Goal: Book appointment/travel/reservation

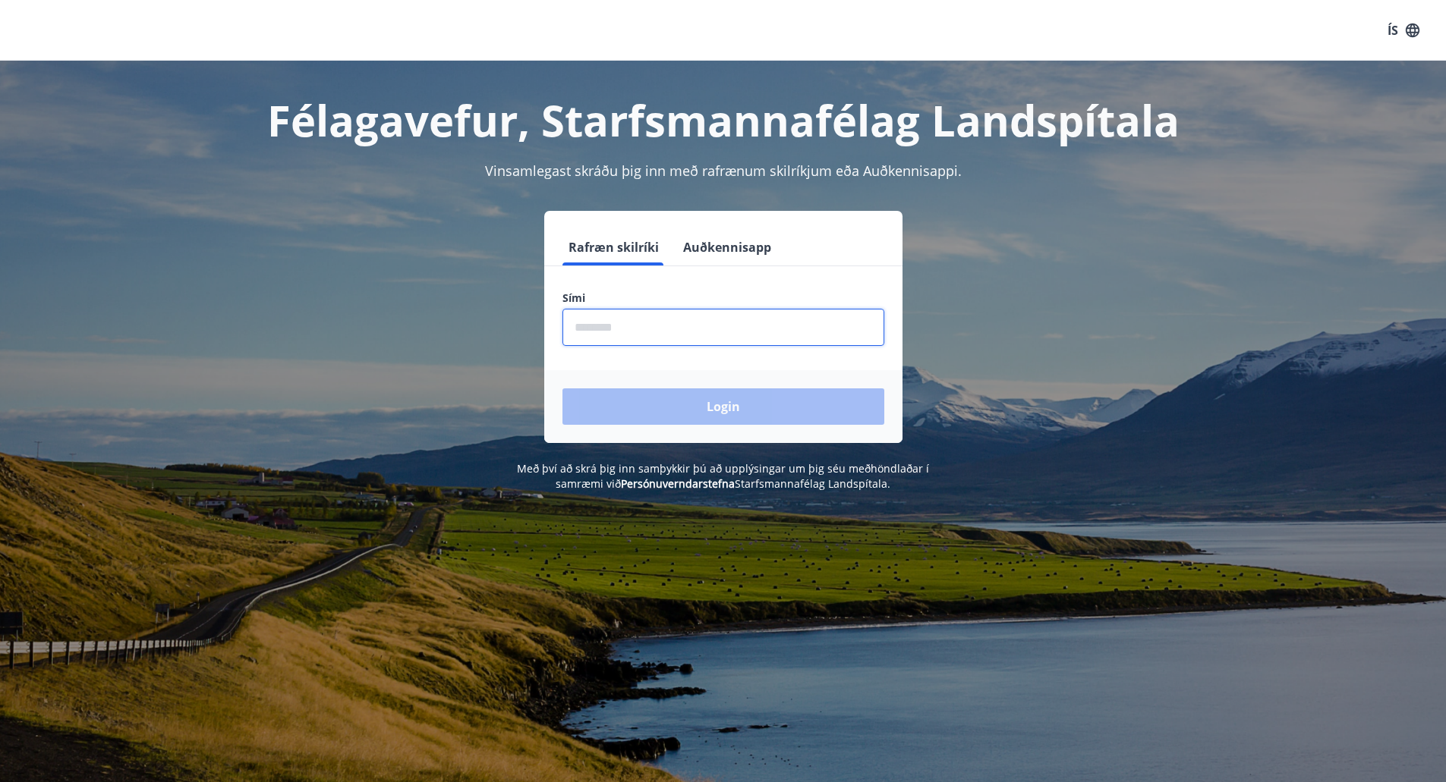
click at [581, 326] on input "phone" at bounding box center [723, 327] width 322 height 37
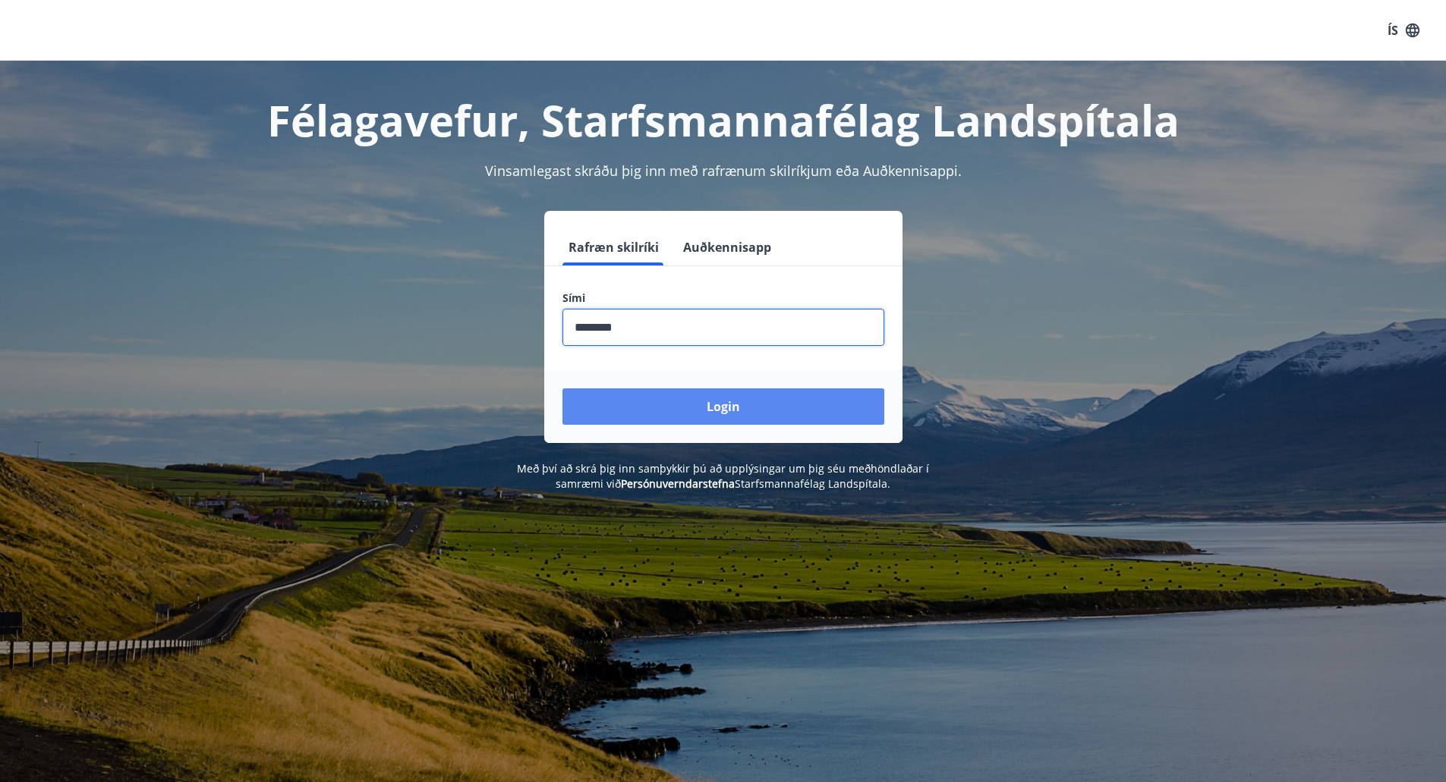
type input "********"
click at [736, 404] on button "Login" at bounding box center [723, 407] width 322 height 36
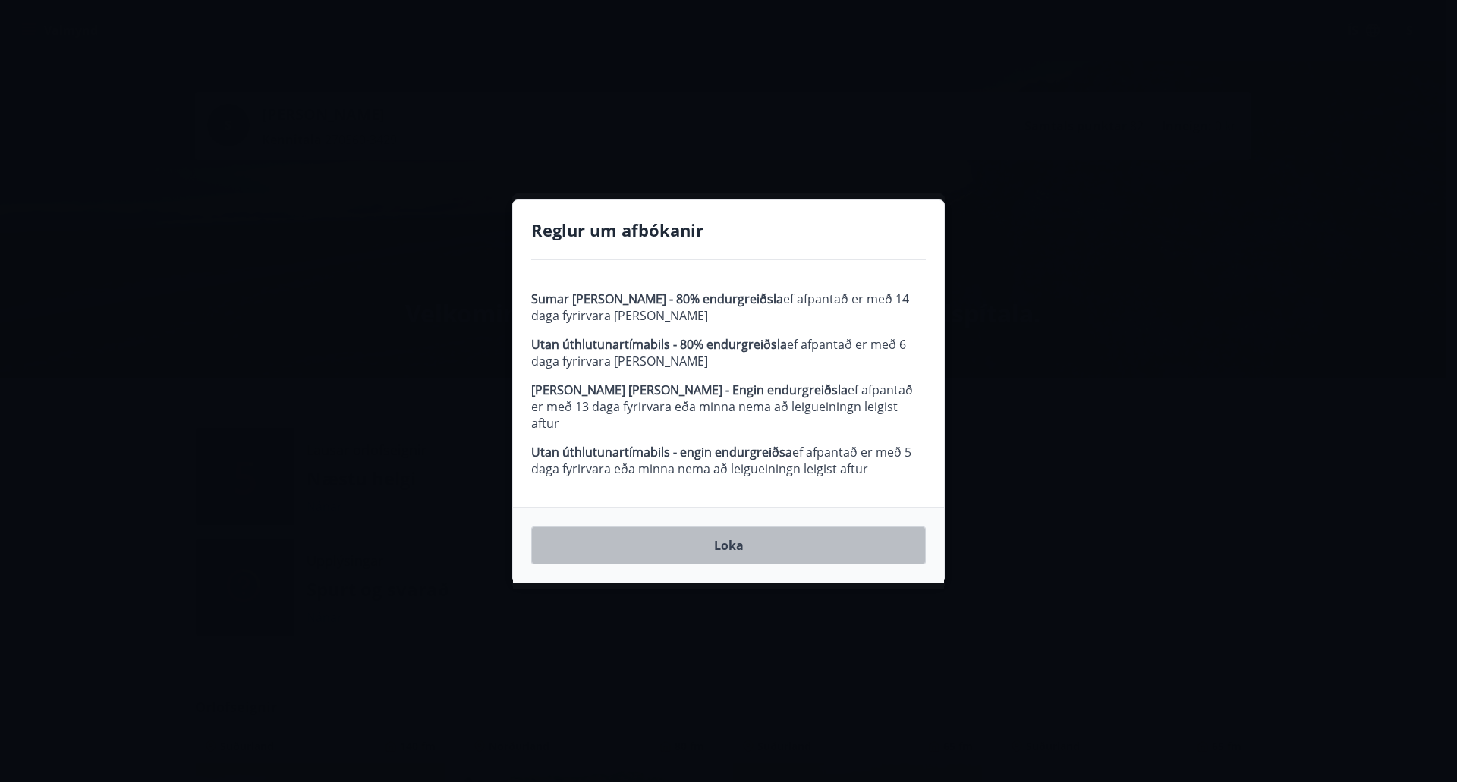
click at [723, 534] on button "Loka" at bounding box center [728, 546] width 395 height 38
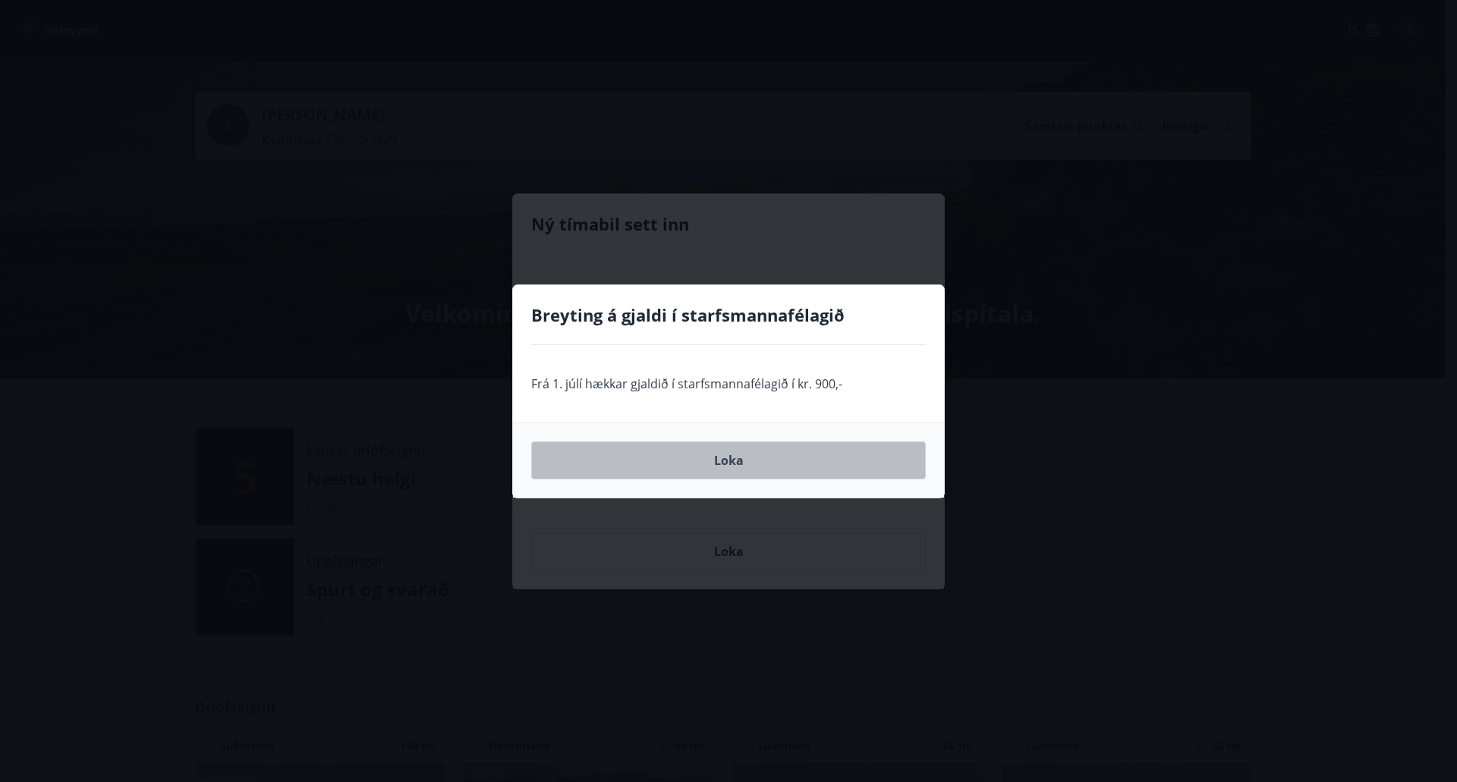
click at [729, 454] on button "Loka" at bounding box center [728, 461] width 395 height 38
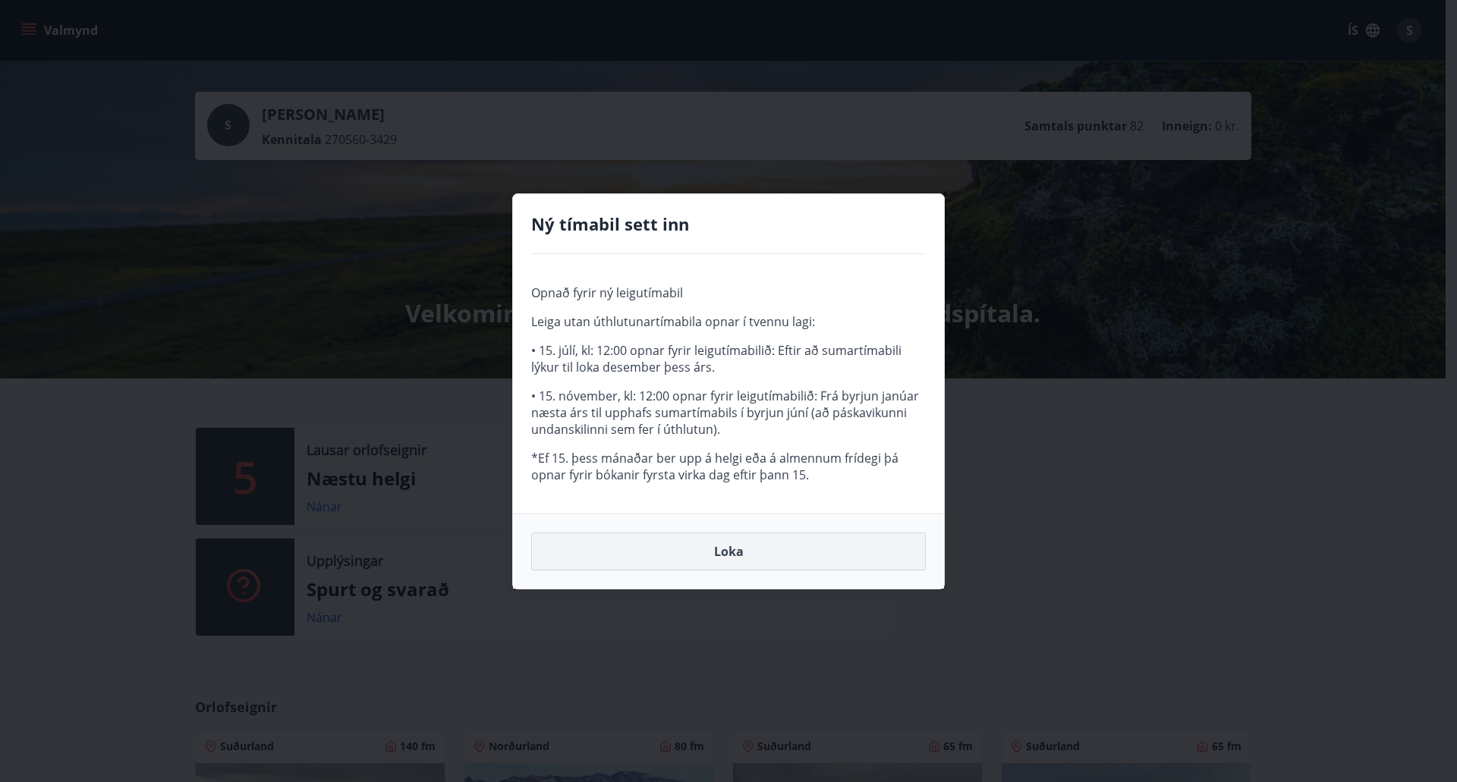
click at [731, 549] on button "Loka" at bounding box center [728, 552] width 395 height 38
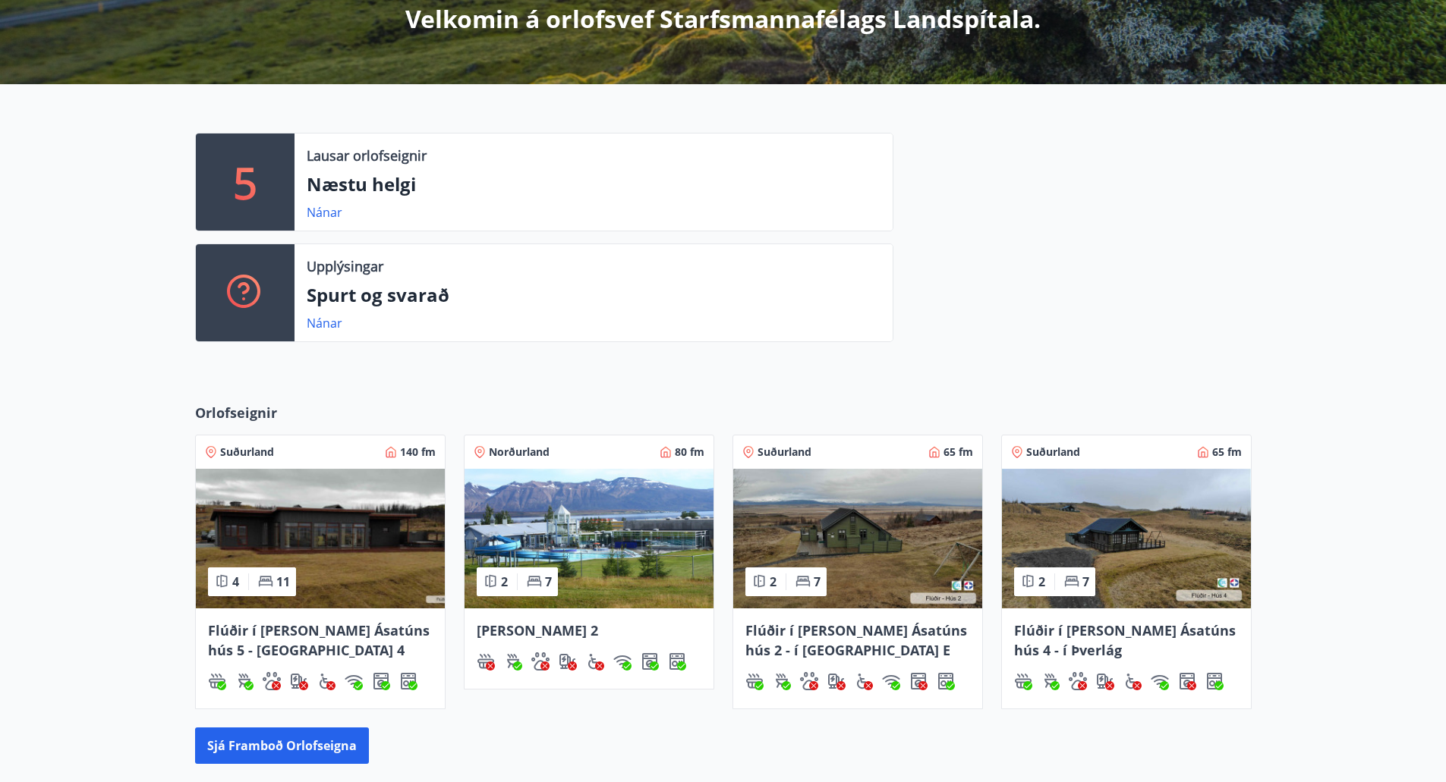
scroll to position [489, 0]
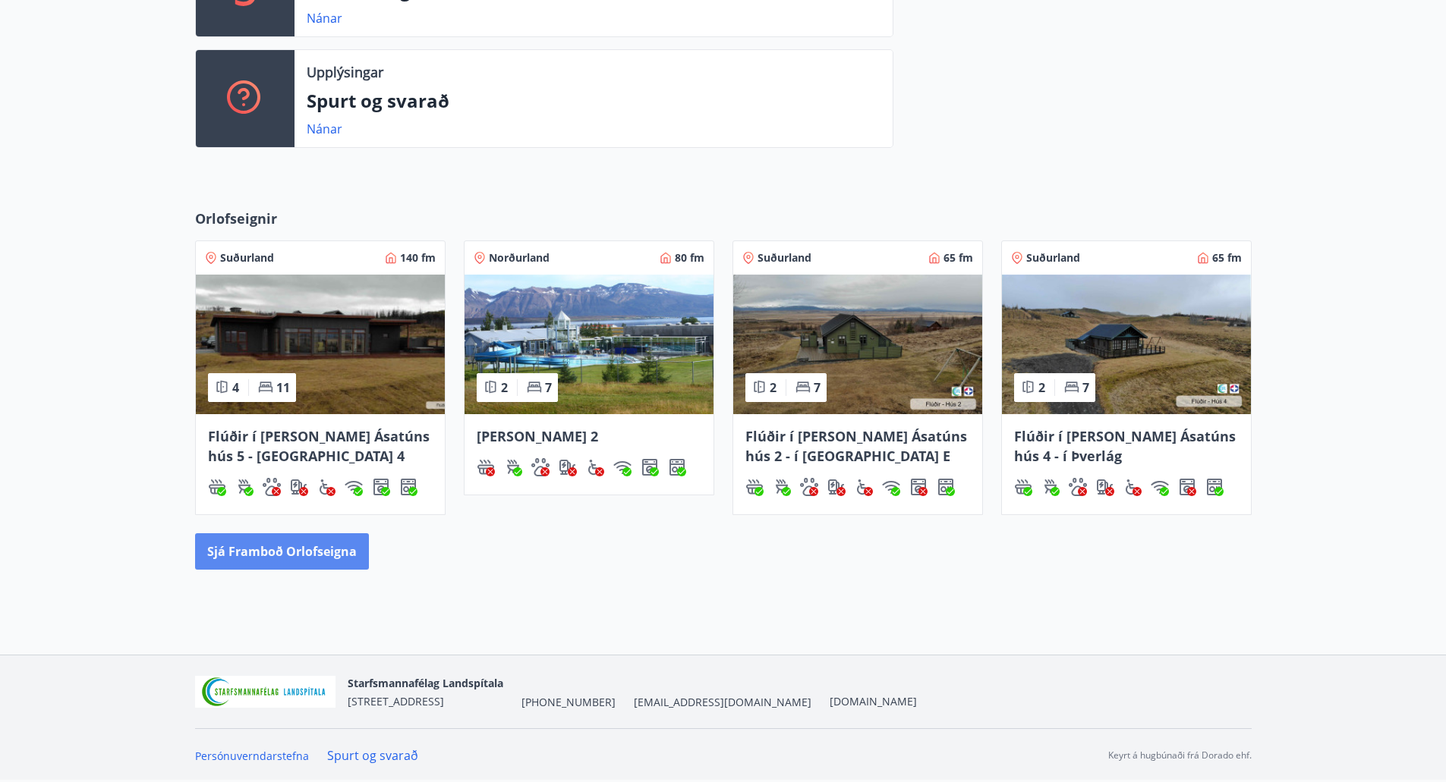
click at [272, 549] on button "Sjá framboð orlofseigna" at bounding box center [282, 551] width 174 height 36
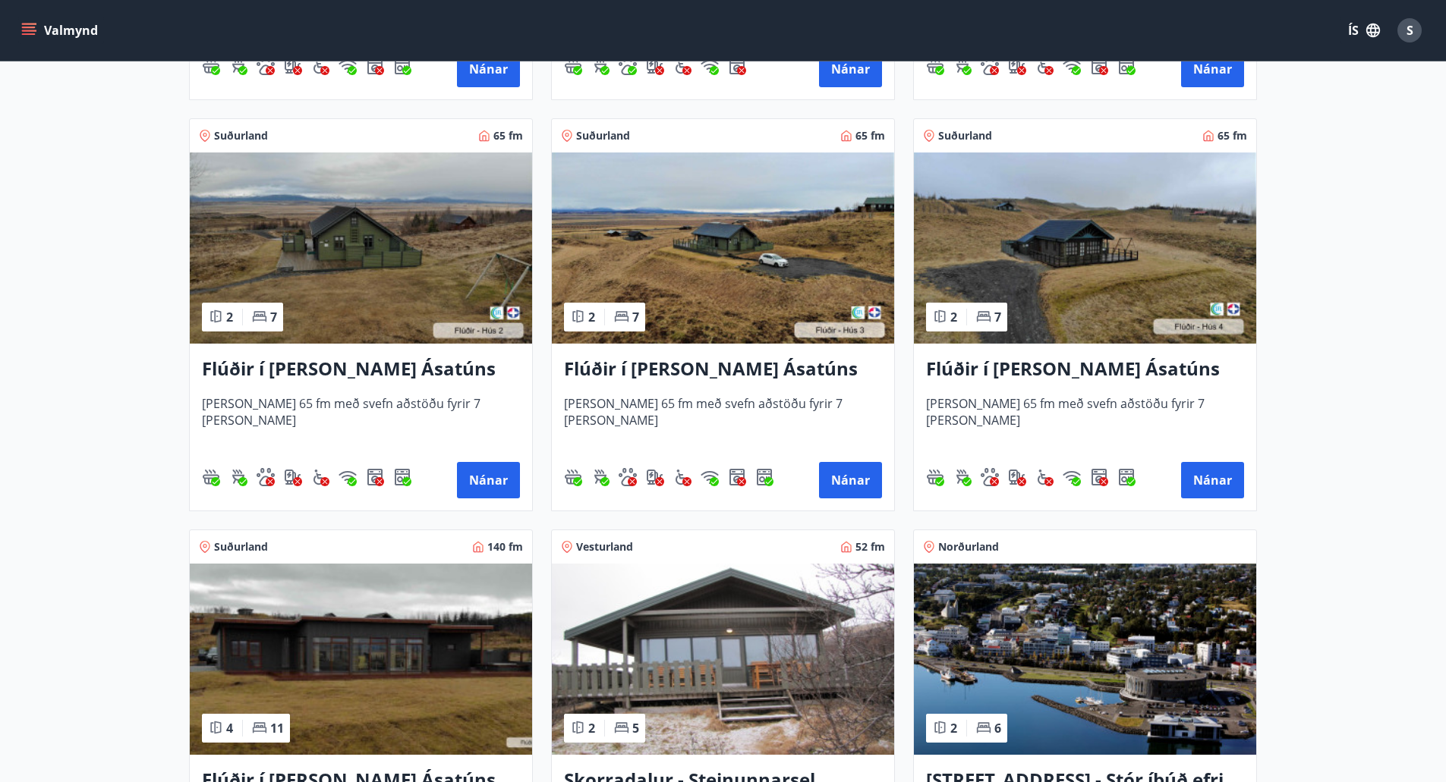
scroll to position [319, 0]
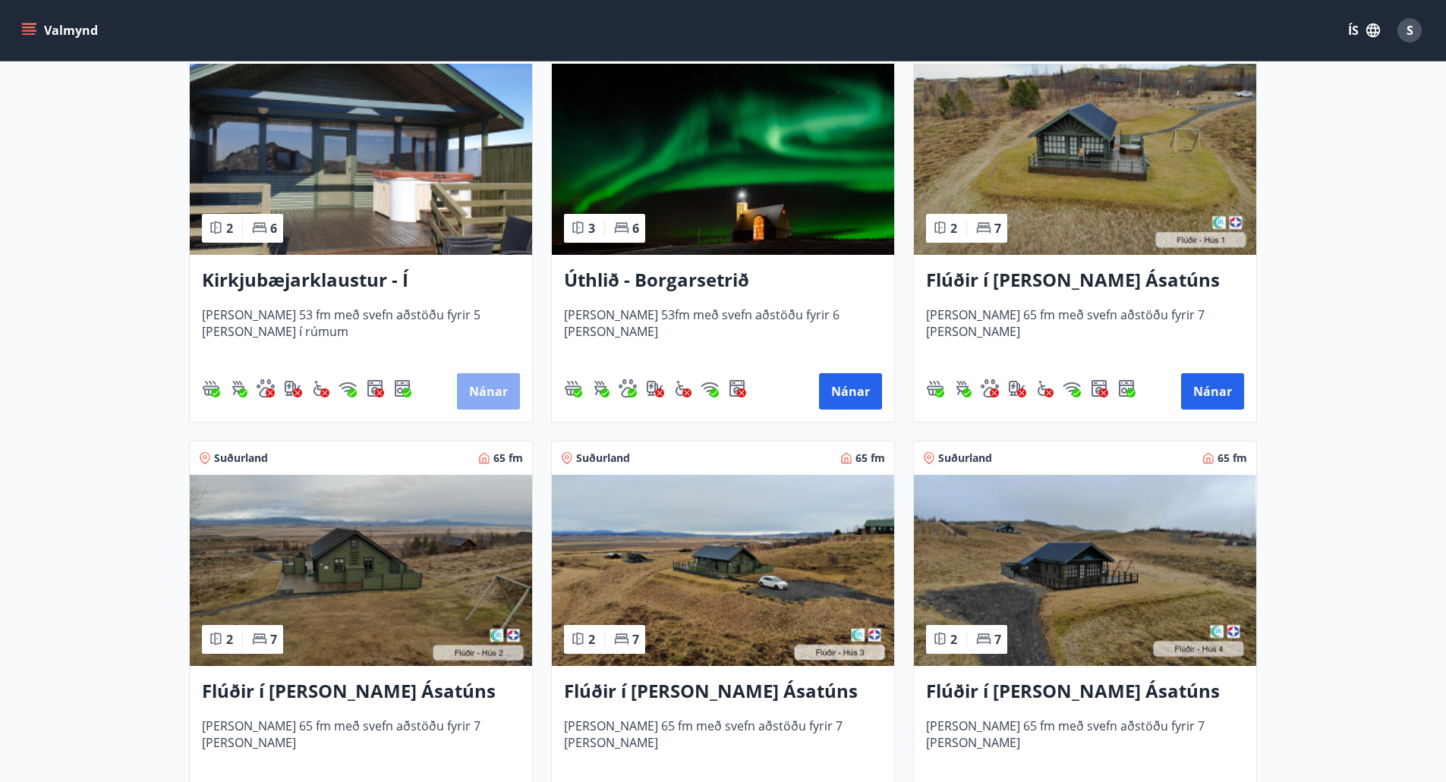
click at [465, 382] on button "Nánar" at bounding box center [488, 391] width 63 height 36
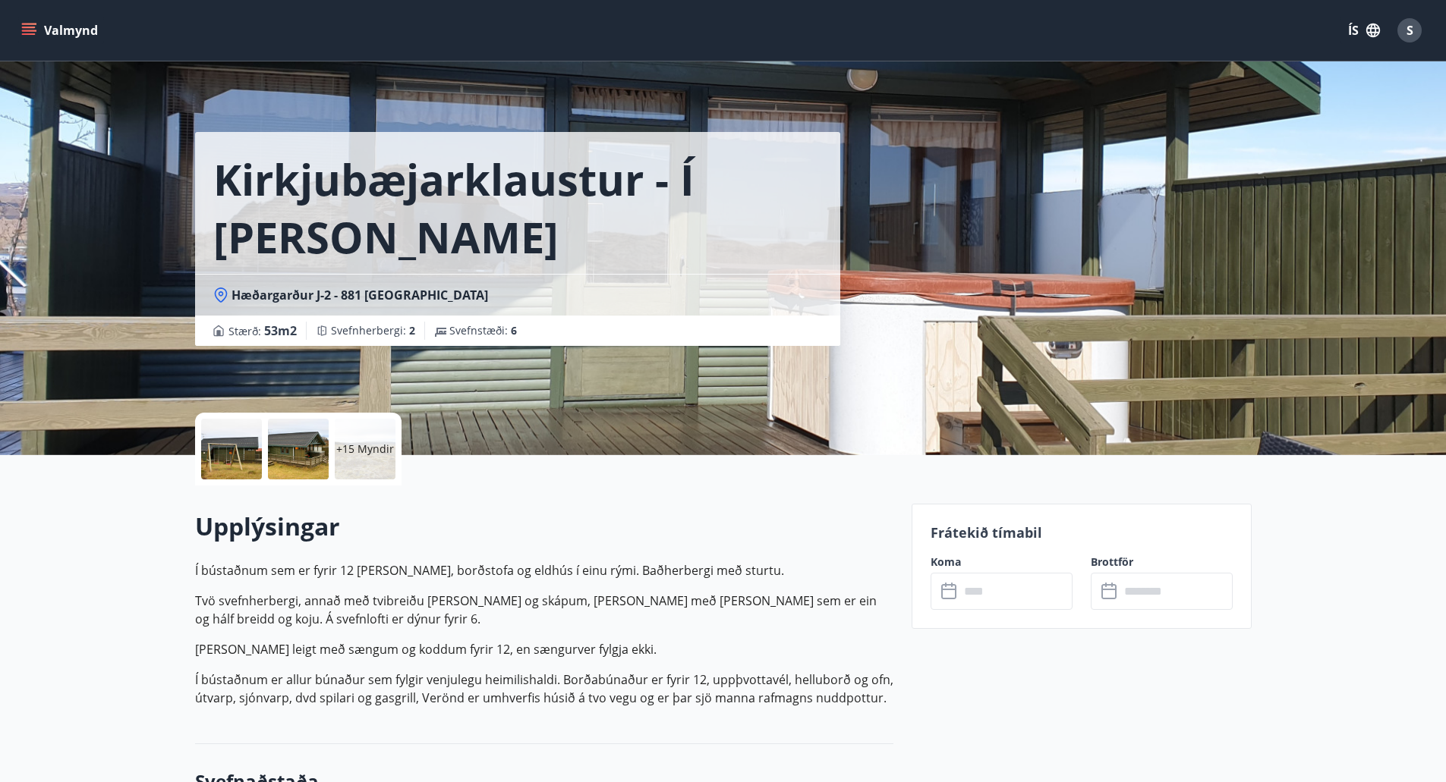
click at [27, 24] on icon "menu" at bounding box center [30, 25] width 17 height 2
click at [595, 494] on div "Upplýsingar Í bústaðnum sem er fyrir 12 er stofa, borðstofa og eldhús í einu rý…" at bounding box center [544, 615] width 698 height 259
click at [953, 530] on p "Frátekið tímabil" at bounding box center [1081, 533] width 302 height 20
click at [946, 562] on label "Koma" at bounding box center [1001, 562] width 142 height 15
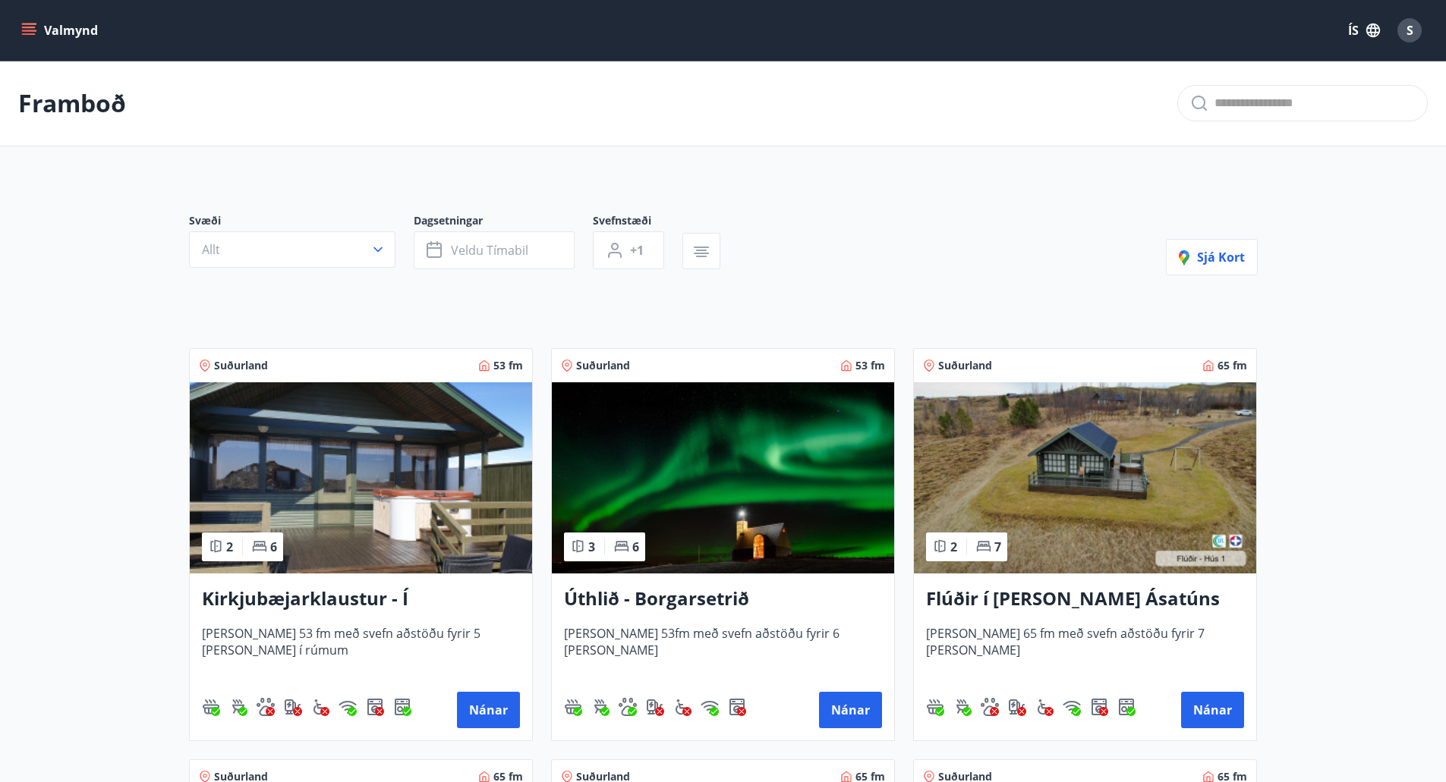
scroll to position [152, 0]
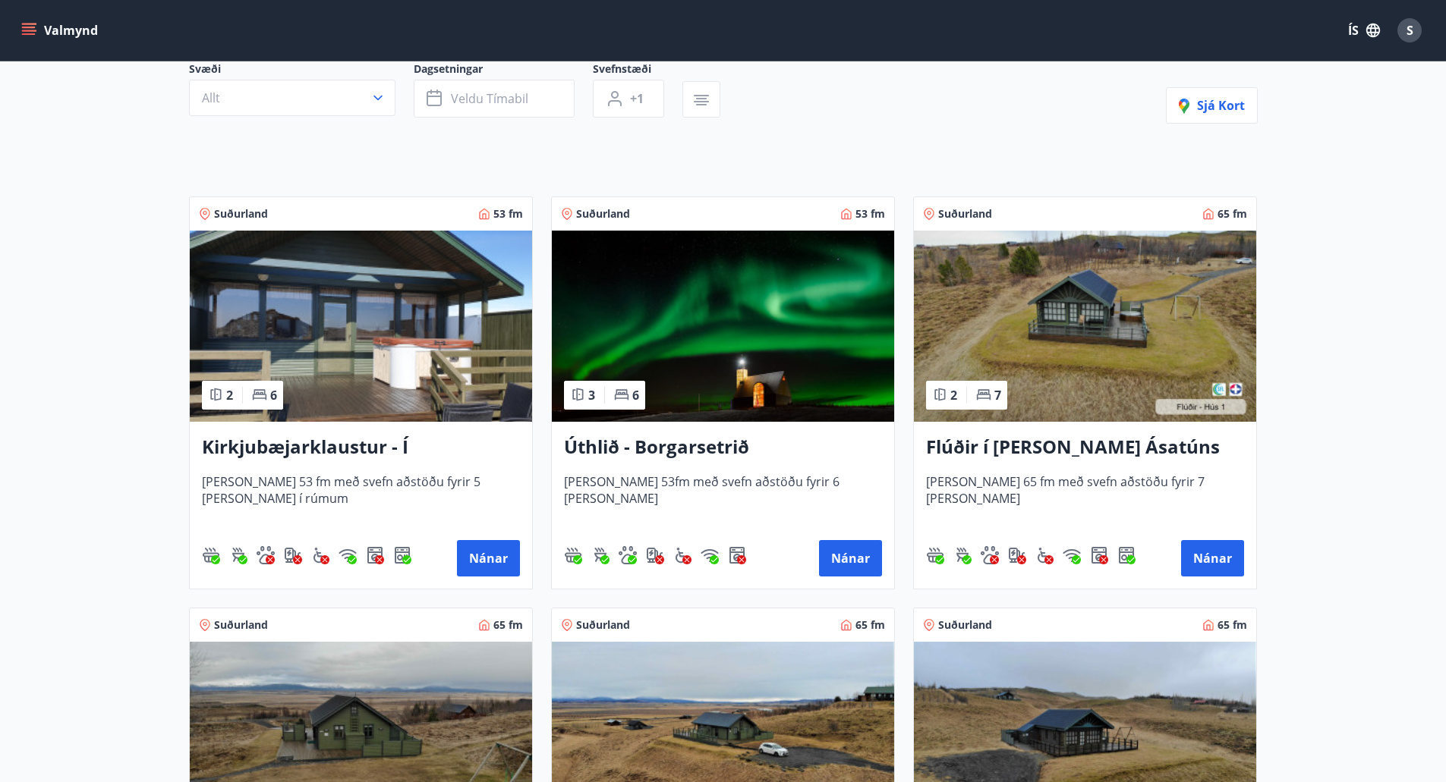
click at [341, 442] on h3 "Kirkjubæjarklaustur - Í landi Hæðargarðs" at bounding box center [361, 447] width 318 height 27
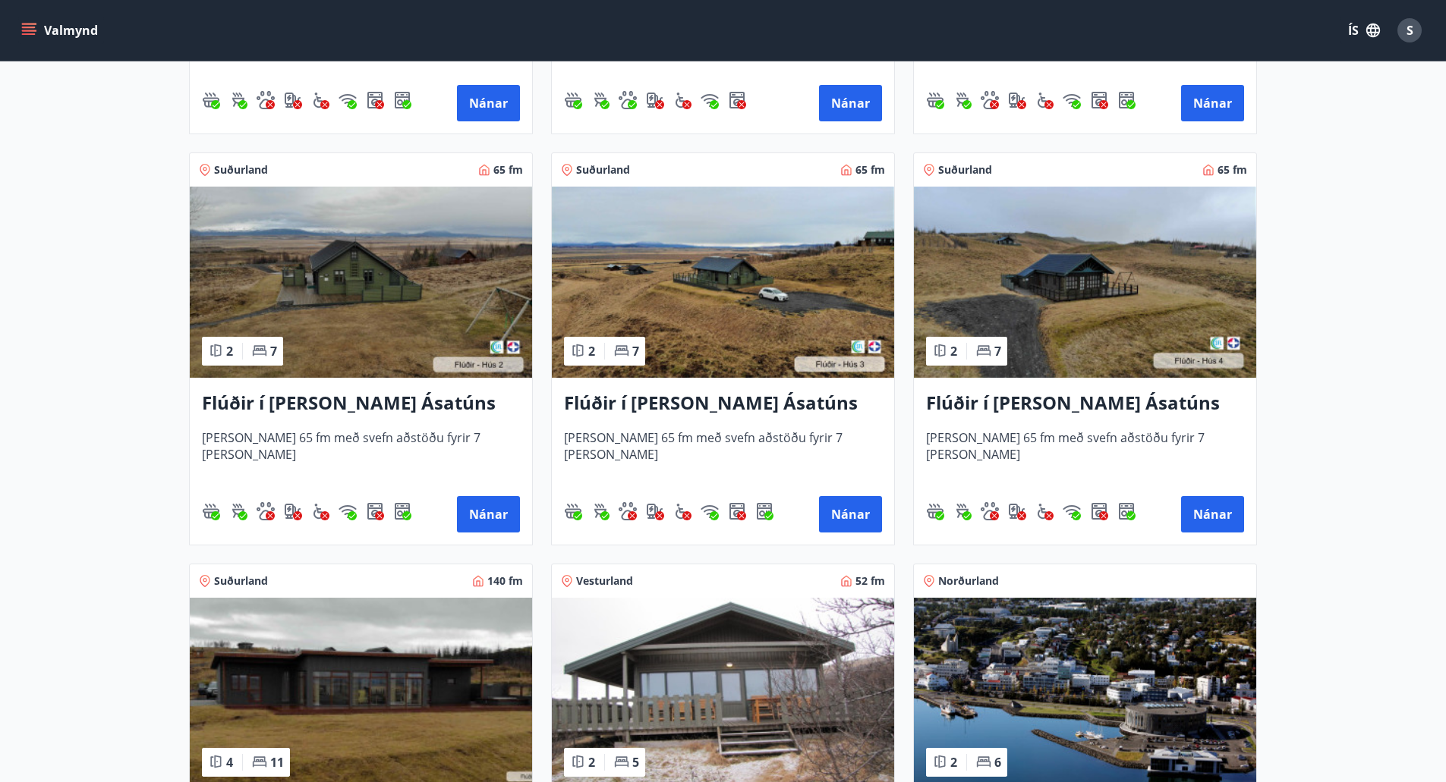
scroll to position [76, 0]
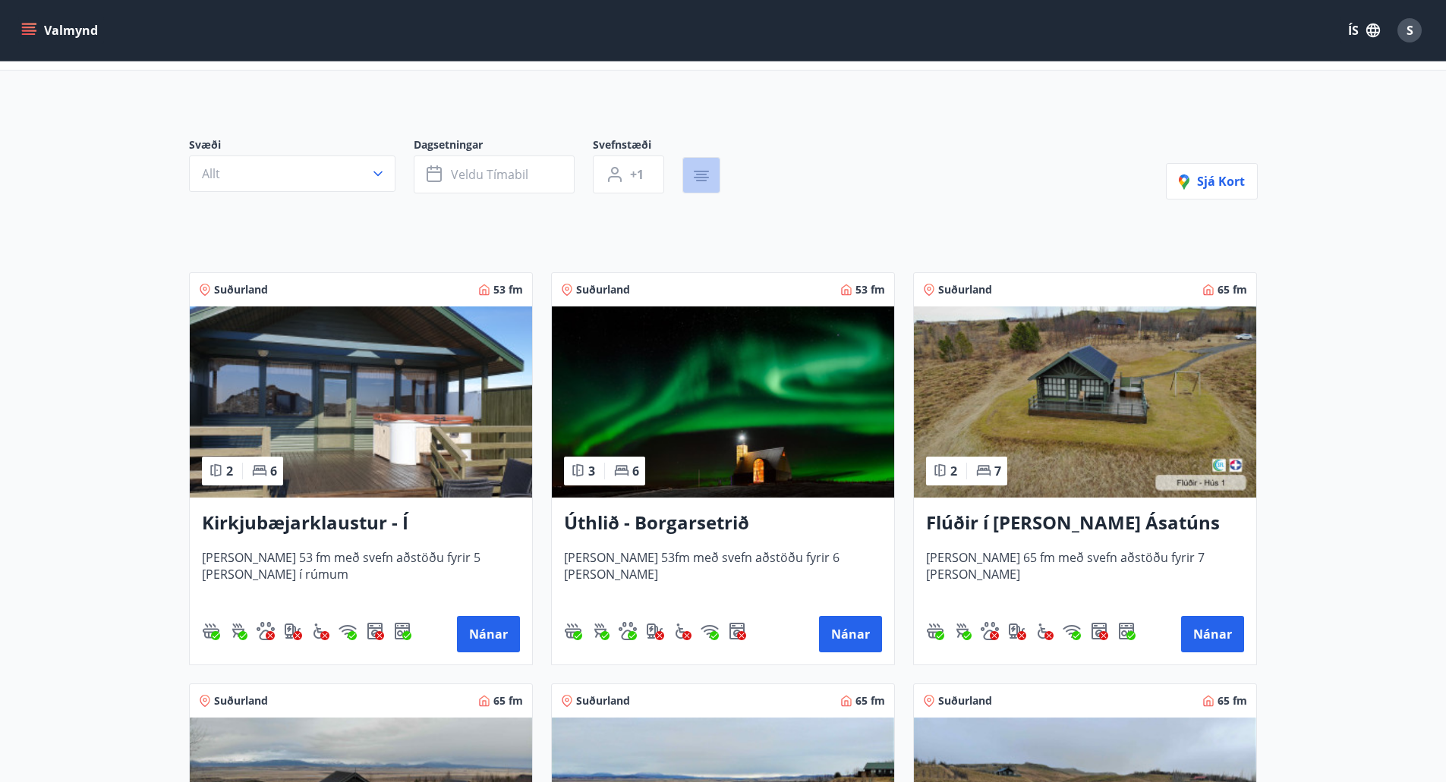
click at [699, 174] on icon "button" at bounding box center [701, 175] width 11 height 2
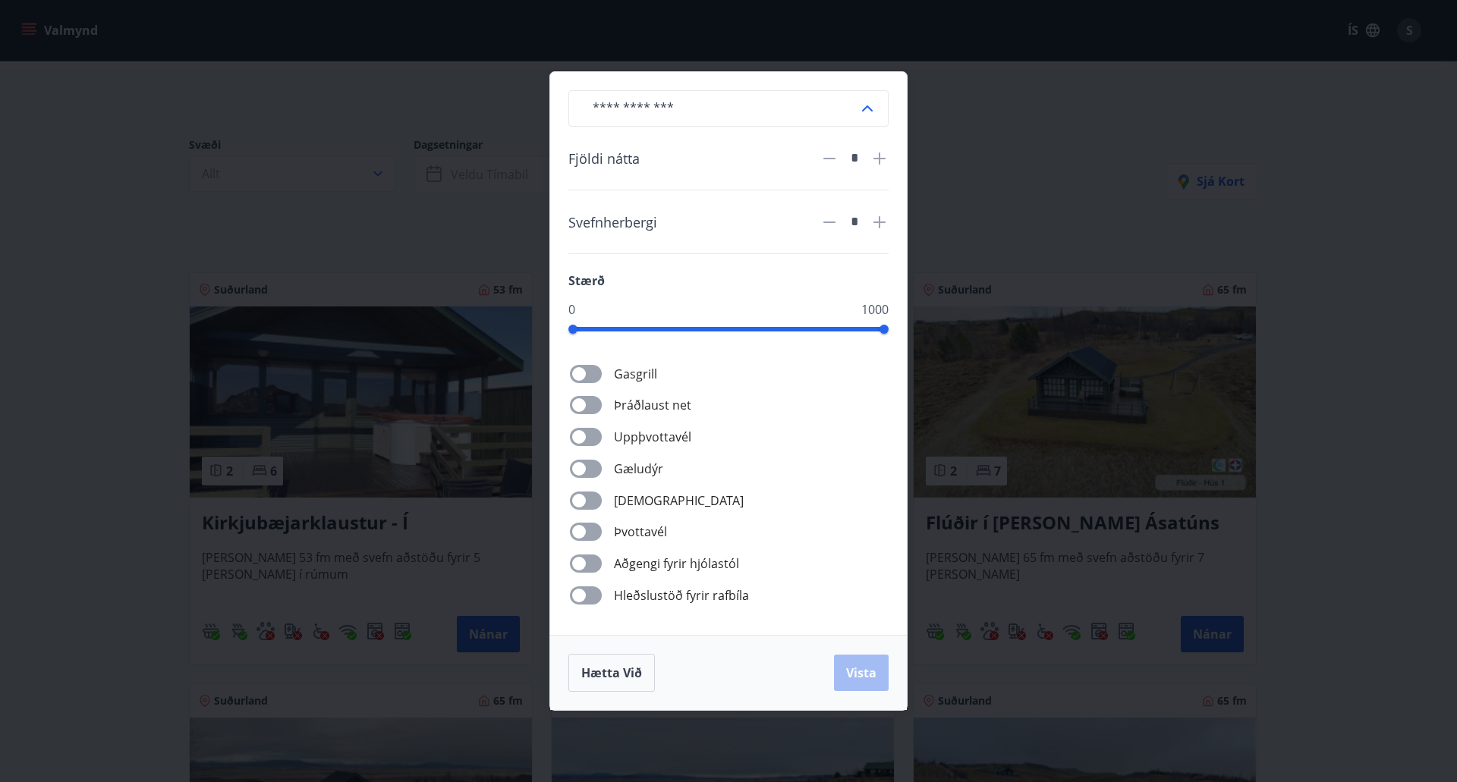
click at [1157, 241] on div "​ Fjöldi nátta * Svefnherbergi * Stærð 0 1000 Gasgrill Þráðlaust net Uppþvottav…" at bounding box center [728, 391] width 1457 height 782
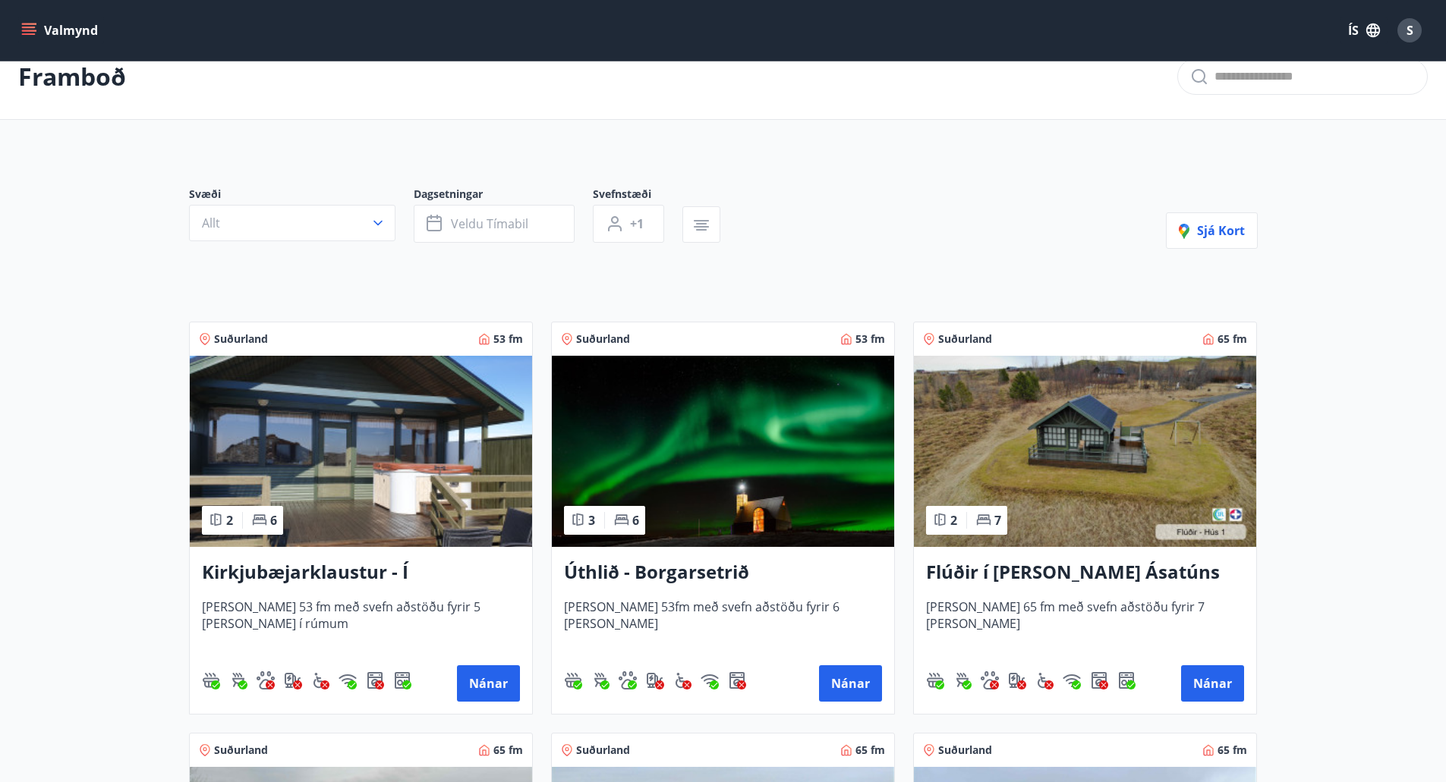
scroll to position [0, 0]
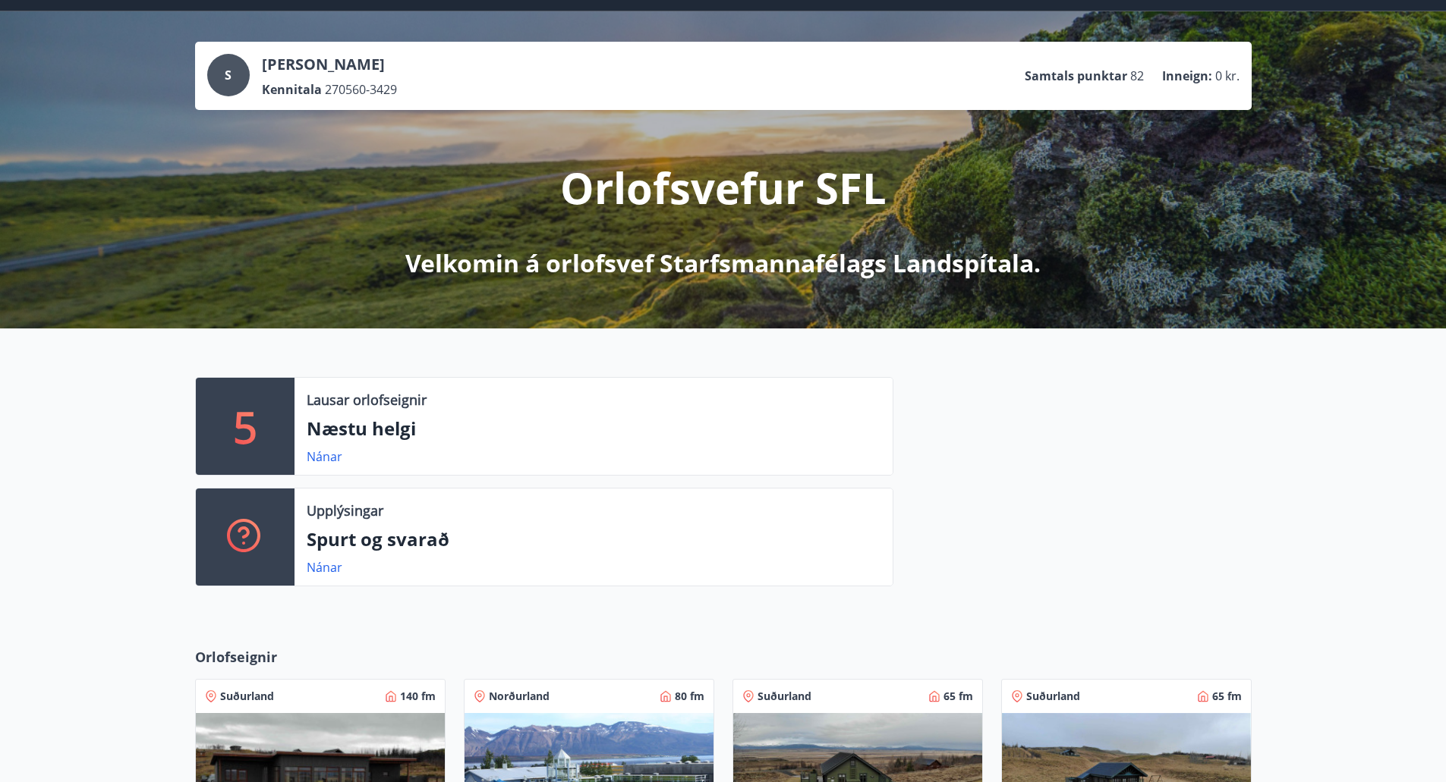
scroll to position [33, 0]
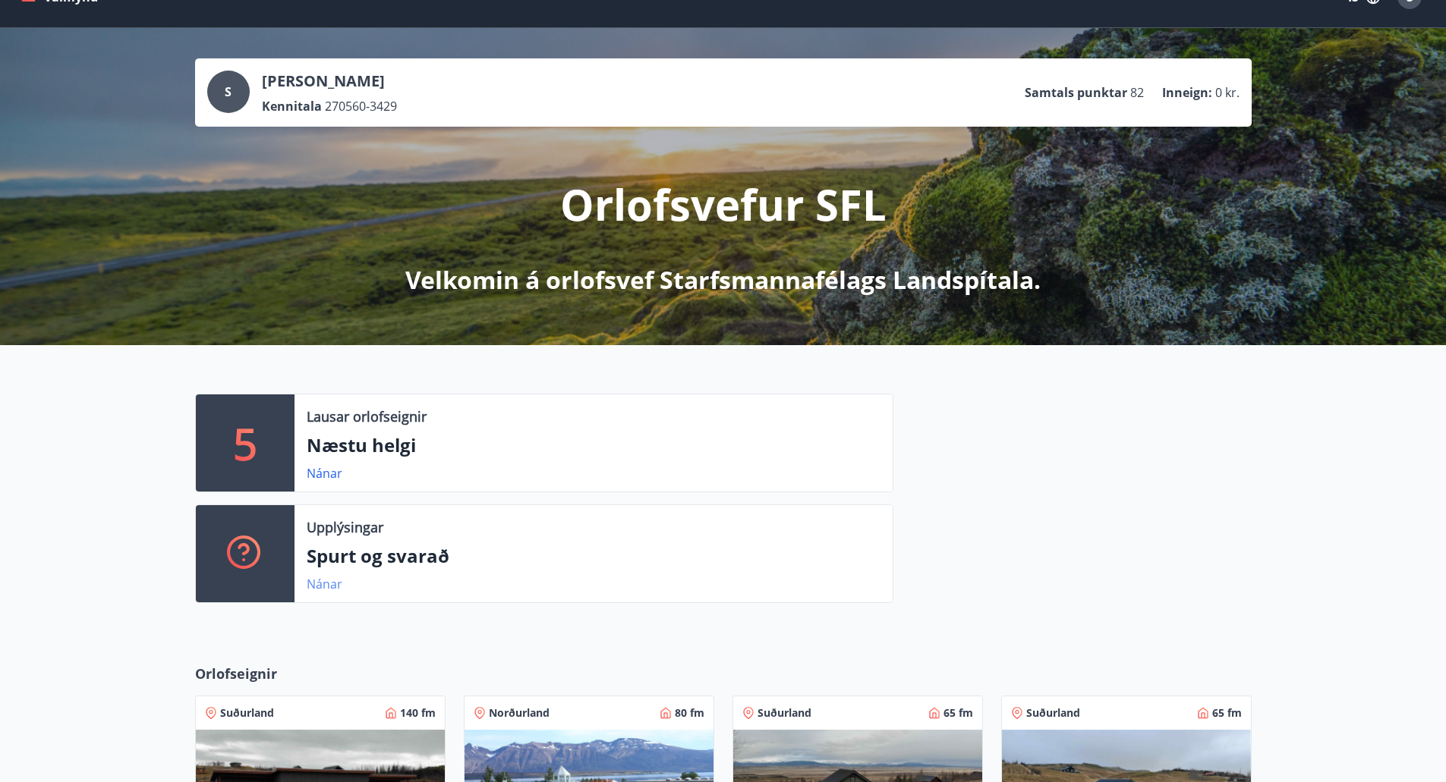
click at [326, 581] on link "Nánar" at bounding box center [325, 584] width 36 height 17
